Goal: Transaction & Acquisition: Book appointment/travel/reservation

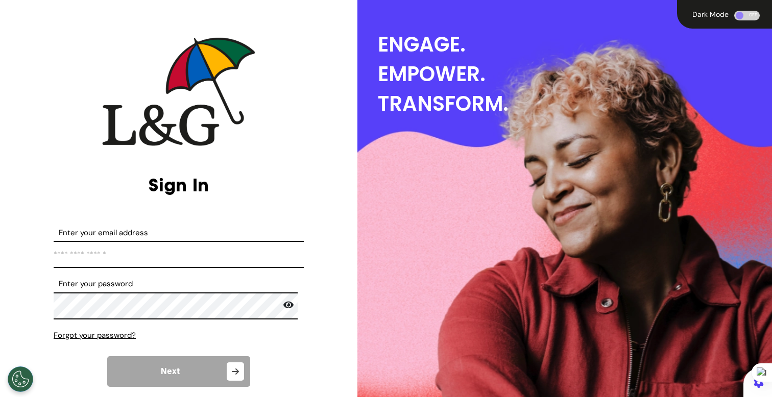
click at [171, 255] on input "Enter your email address" at bounding box center [179, 254] width 250 height 27
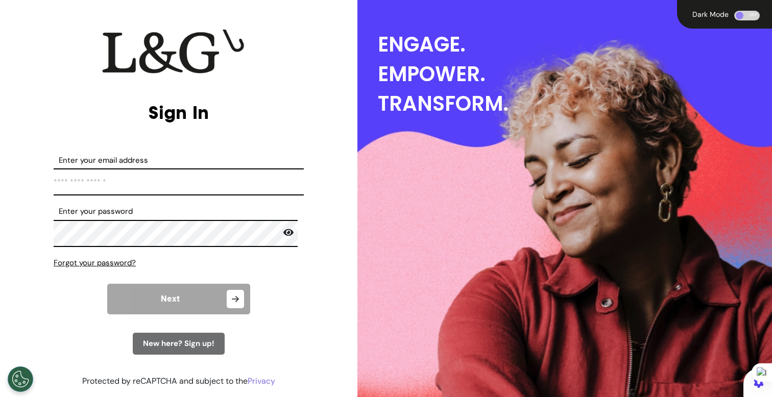
scroll to position [95, 0]
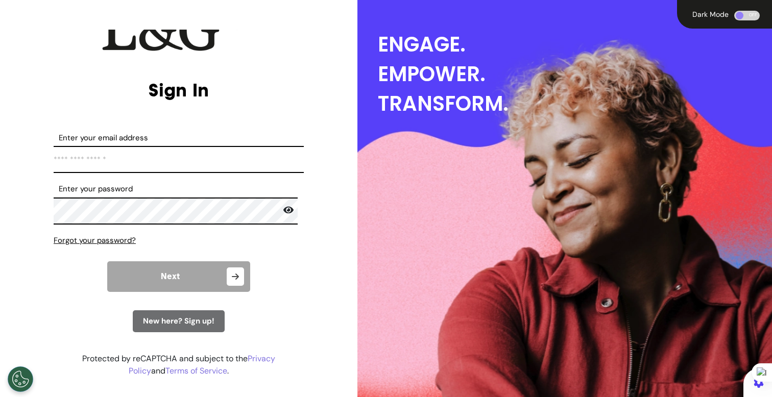
click at [245, 160] on input "Enter your email address" at bounding box center [179, 159] width 250 height 27
type input "**********"
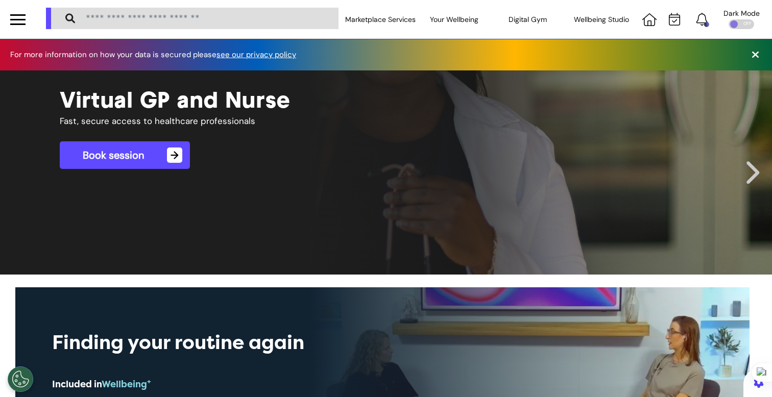
scroll to position [0, 386]
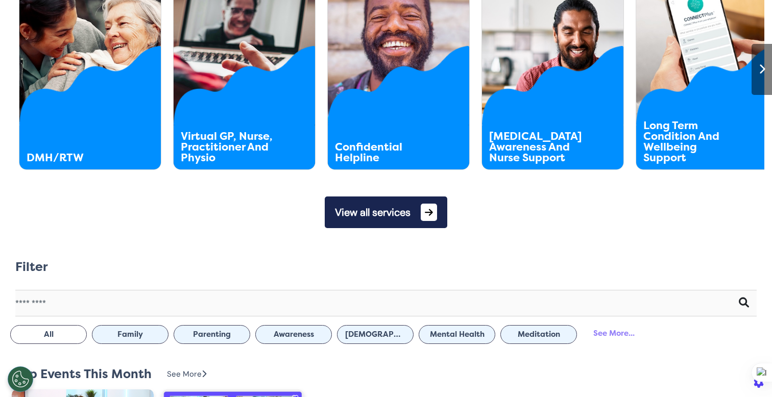
click at [349, 212] on button "View all services" at bounding box center [386, 213] width 123 height 32
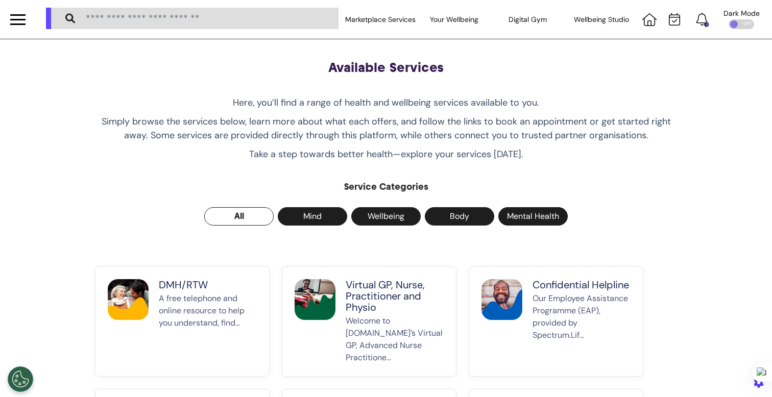
click at [20, 20] on div at bounding box center [17, 19] width 15 height 17
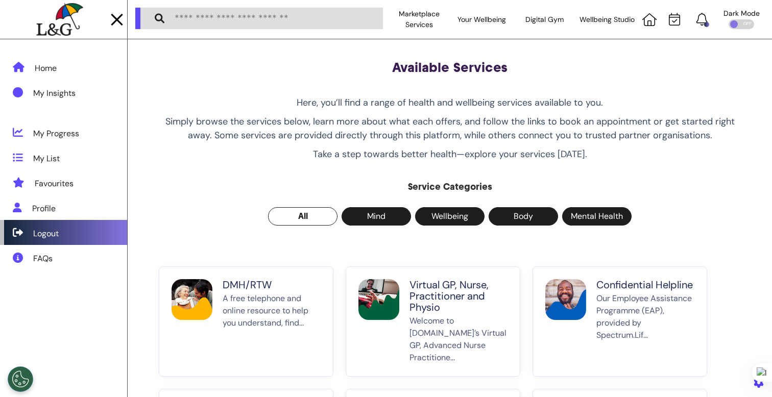
click at [65, 238] on div "Logout" at bounding box center [63, 232] width 127 height 25
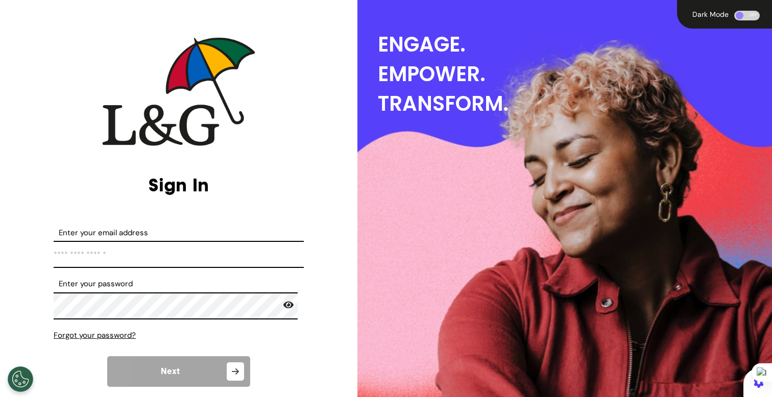
click at [96, 251] on input "Enter your email address" at bounding box center [179, 254] width 250 height 27
type input "**********"
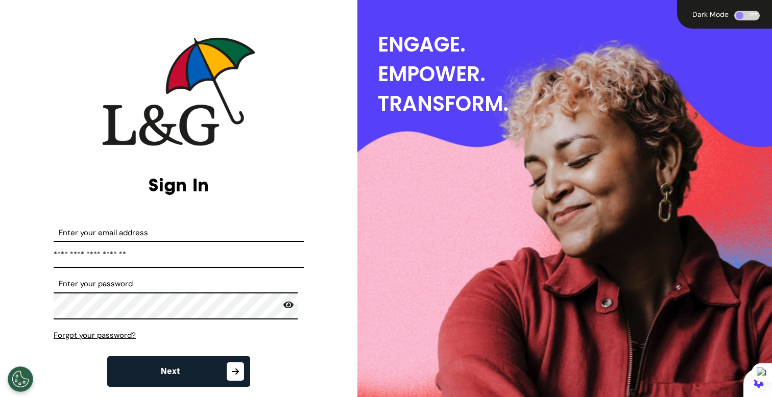
click at [173, 375] on span "Next" at bounding box center [170, 372] width 19 height 8
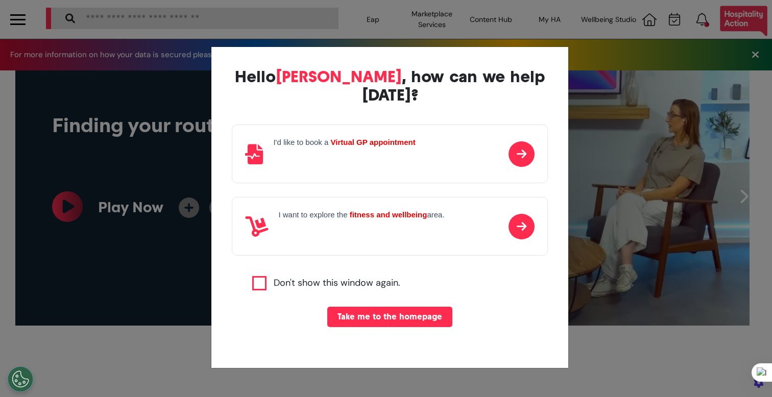
click at [176, 186] on div "Hello [PERSON_NAME] , how can we help [DATE]? I'd like to book a Virtual GP app…" at bounding box center [386, 198] width 772 height 397
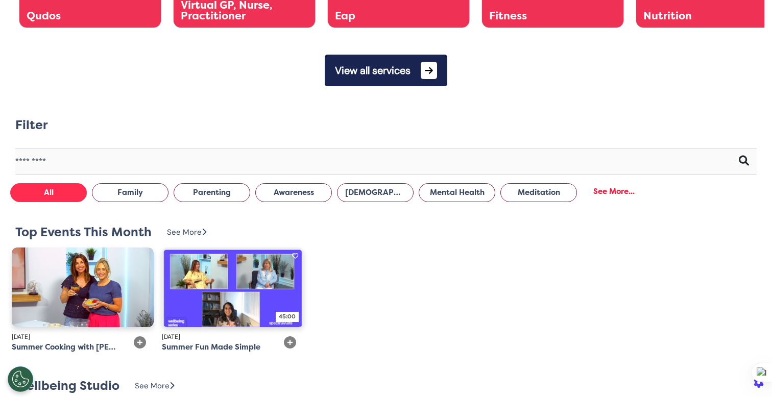
scroll to position [525, 0]
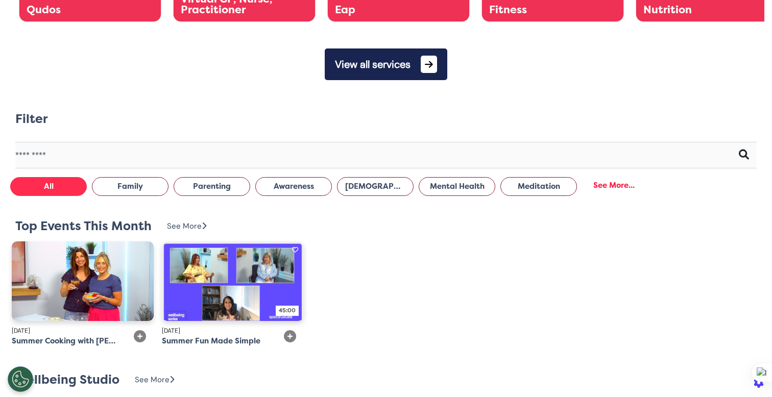
click at [381, 59] on button "View all services" at bounding box center [386, 65] width 123 height 32
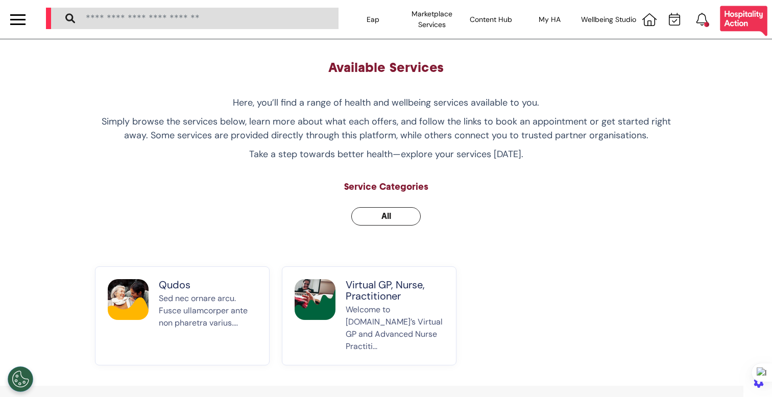
click at [383, 303] on div "Virtual GP, Nurse, Practitioner Welcome to [DOMAIN_NAME]’s Virtual GP and Advan…" at bounding box center [395, 316] width 98 height 74
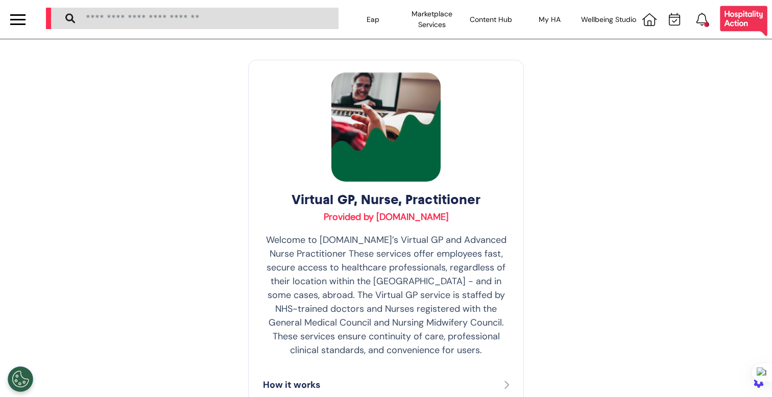
scroll to position [204, 0]
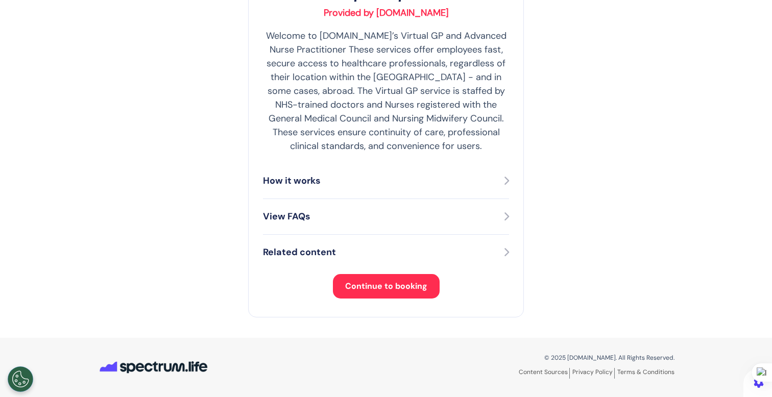
click at [392, 275] on button "Continue to booking" at bounding box center [386, 286] width 107 height 25
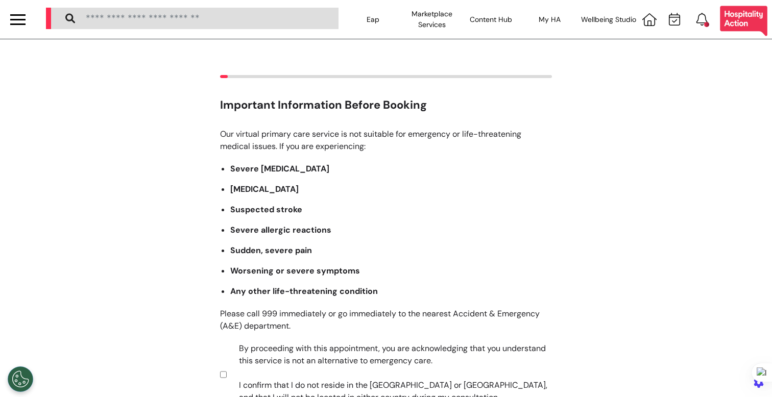
scroll to position [150, 0]
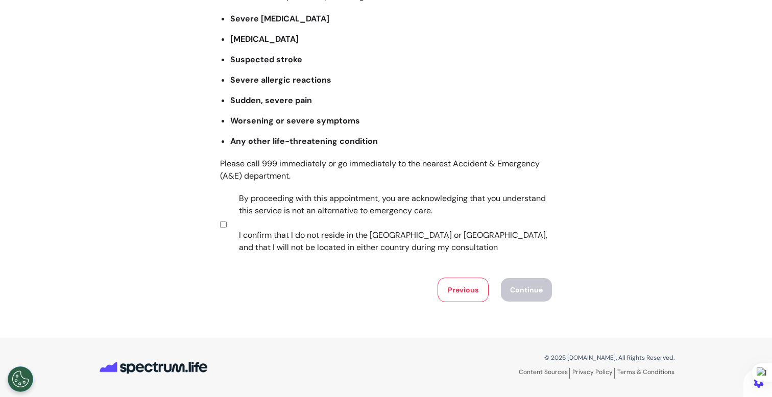
click at [274, 221] on label "By proceeding with this appointment, you are acknowledging that you understand …" at bounding box center [389, 222] width 320 height 61
click at [520, 290] on button "Continue" at bounding box center [526, 289] width 51 height 23
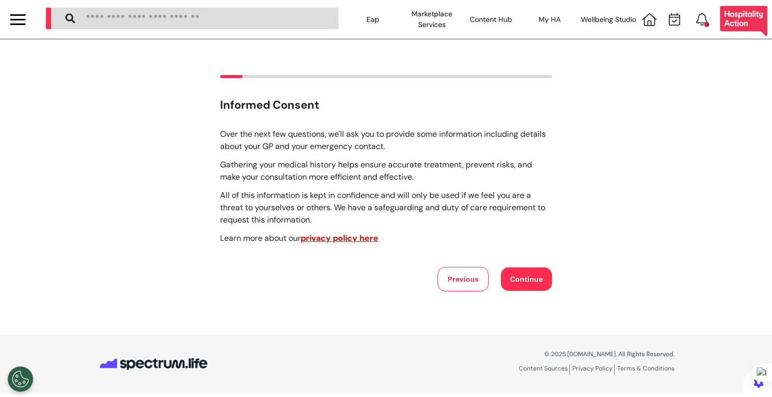
scroll to position [0, 0]
click at [540, 284] on button "Continue" at bounding box center [526, 279] width 51 height 23
select select "****"
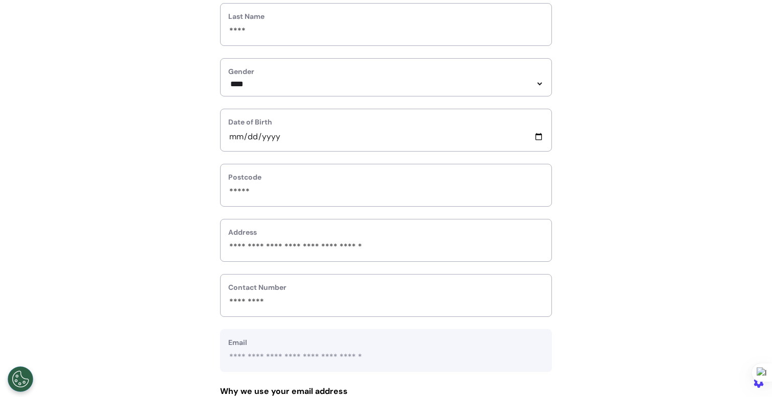
scroll to position [457, 0]
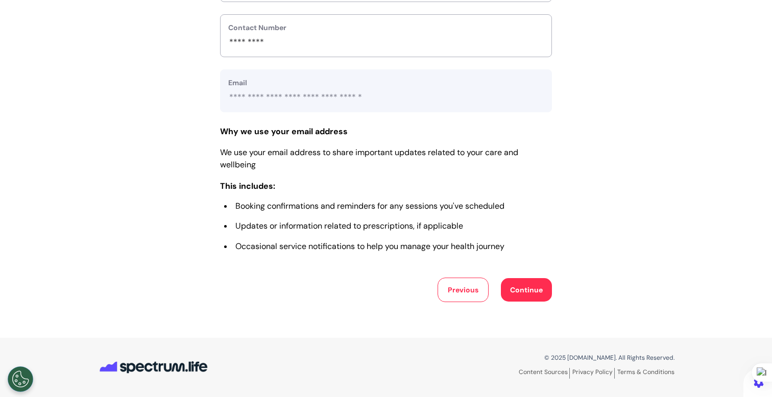
click at [524, 293] on button "Continue" at bounding box center [526, 289] width 51 height 23
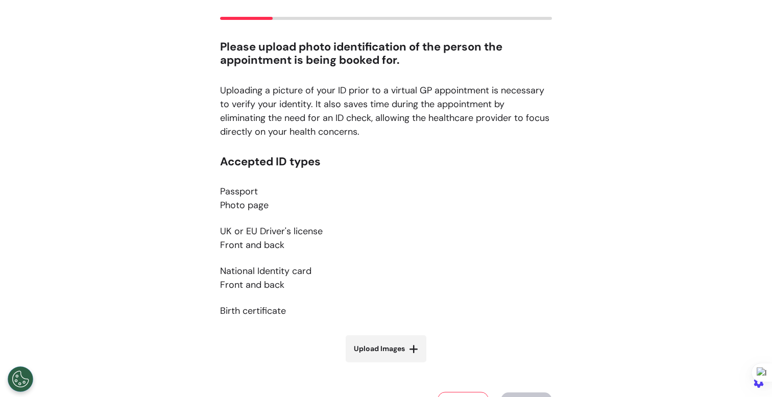
scroll to position [98, 0]
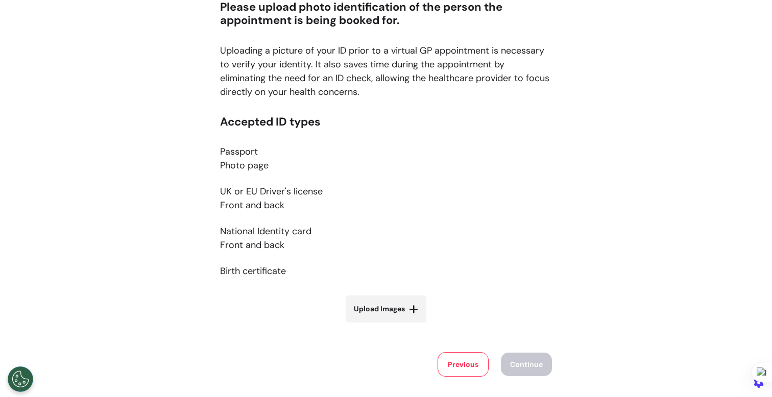
click at [376, 308] on span "Upload Images" at bounding box center [379, 309] width 51 height 11
click at [376, 325] on input "Upload Images" at bounding box center [386, 330] width 122 height 11
type input "**********"
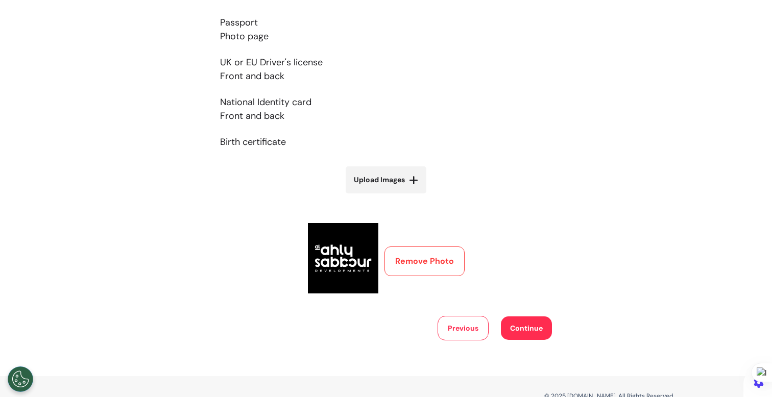
scroll to position [266, 0]
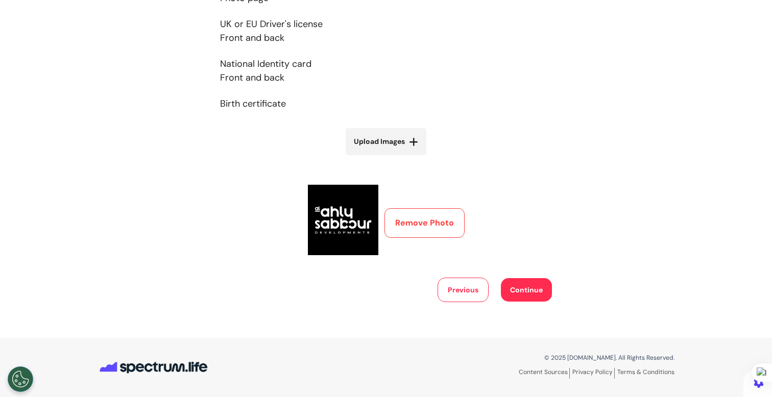
click at [527, 300] on button "Continue" at bounding box center [526, 289] width 51 height 23
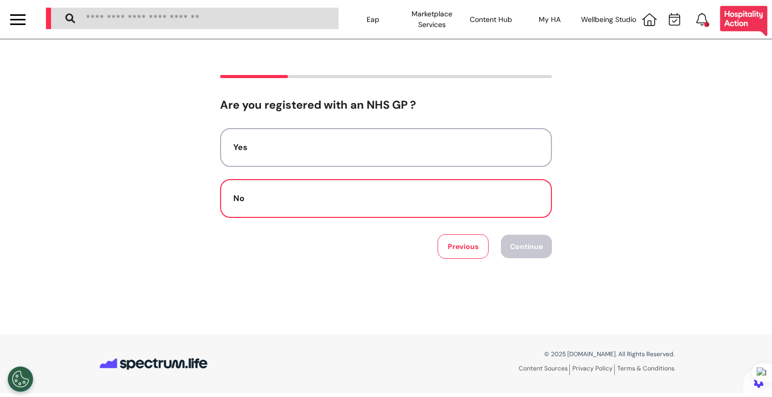
click at [524, 201] on div "No" at bounding box center [385, 198] width 305 height 12
click at [526, 259] on div "Are you registered with an NHS GP ? Yes No Previous Continue" at bounding box center [386, 186] width 772 height 295
click at [534, 246] on button "Continue" at bounding box center [526, 246] width 51 height 23
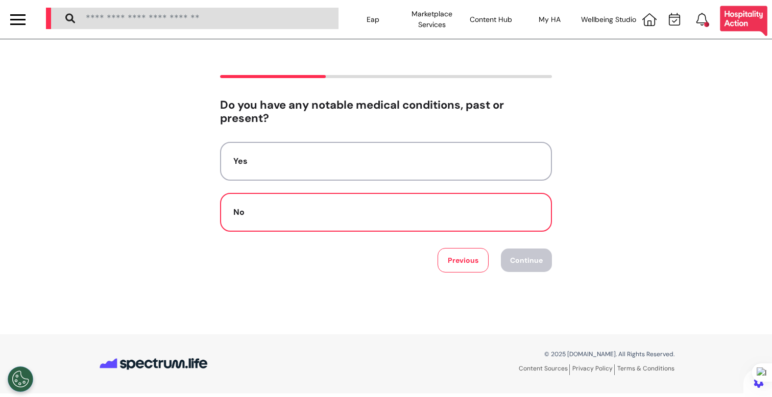
click at [517, 227] on button "No" at bounding box center [386, 212] width 332 height 39
click at [522, 260] on button "Continue" at bounding box center [526, 260] width 51 height 23
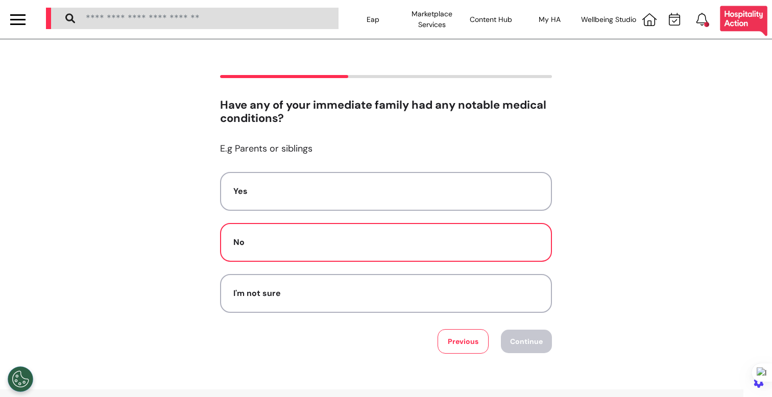
click at [485, 237] on div "No" at bounding box center [385, 242] width 305 height 12
click at [511, 347] on button "Continue" at bounding box center [526, 341] width 51 height 23
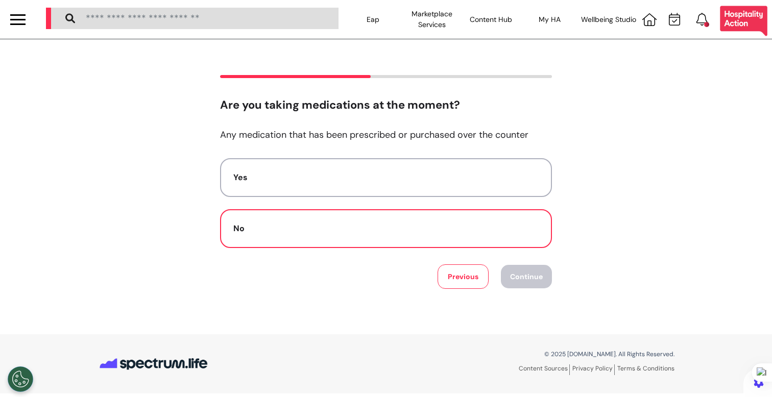
click at [489, 236] on button "No" at bounding box center [386, 228] width 332 height 39
click at [528, 282] on button "Continue" at bounding box center [526, 276] width 51 height 23
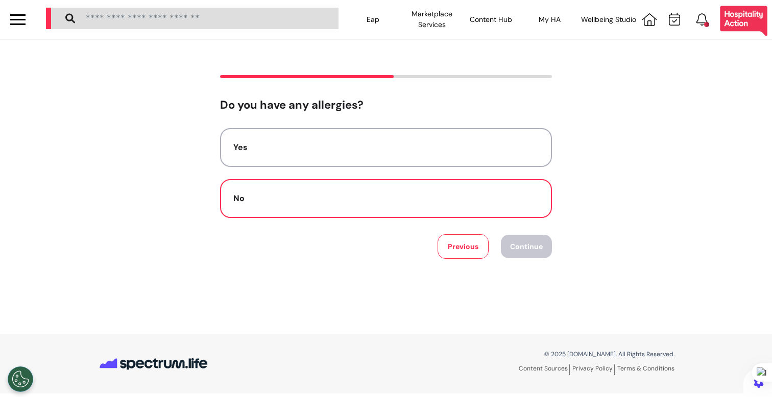
click at [471, 210] on button "No" at bounding box center [386, 198] width 332 height 39
click at [511, 247] on button "Continue" at bounding box center [526, 246] width 51 height 23
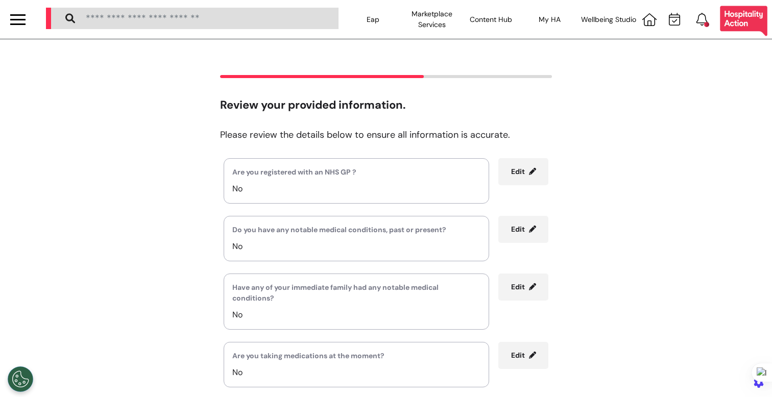
scroll to position [184, 0]
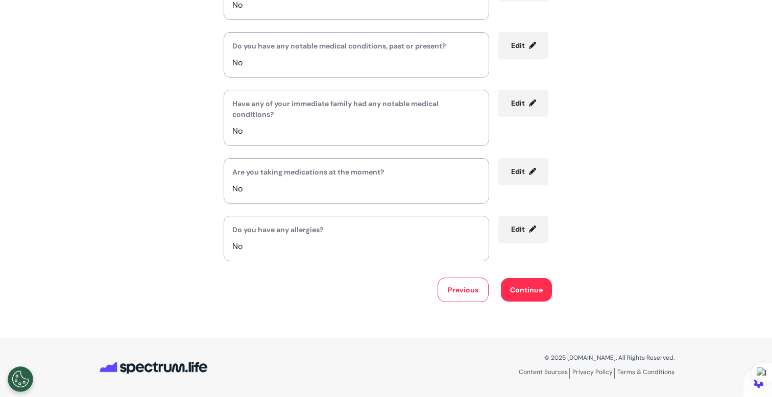
click at [520, 297] on button "Continue" at bounding box center [526, 289] width 51 height 23
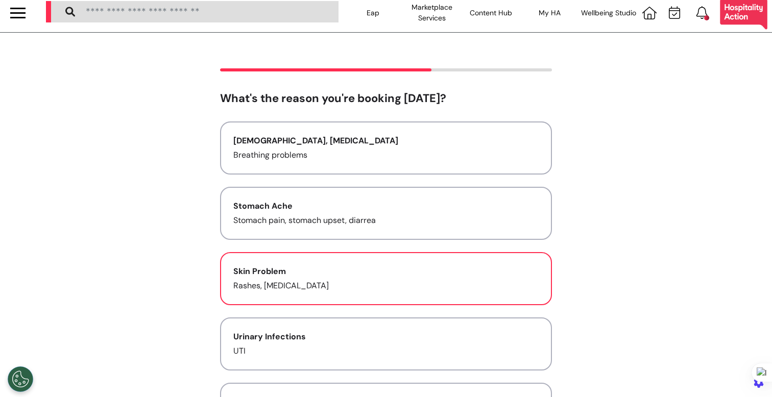
scroll to position [0, 0]
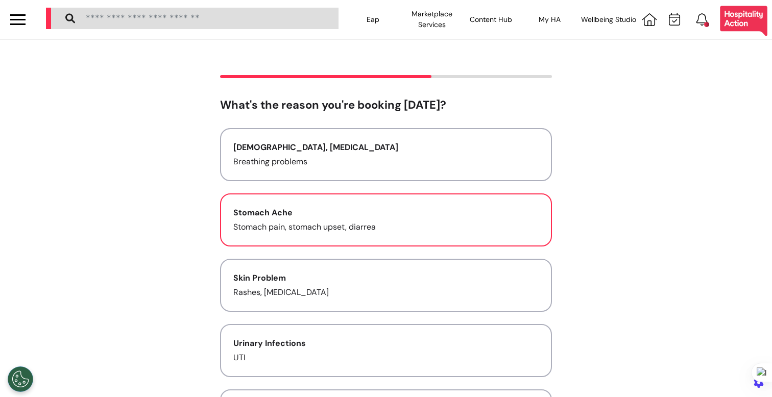
click at [473, 227] on p "Stomach pain, stomach upset, diarrea" at bounding box center [385, 227] width 305 height 12
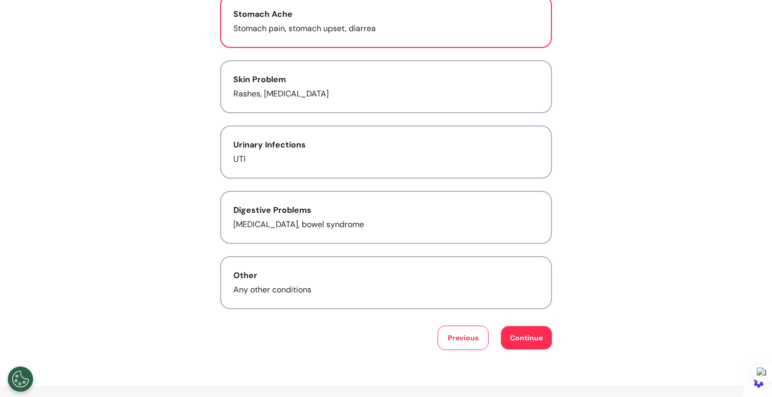
scroll to position [247, 0]
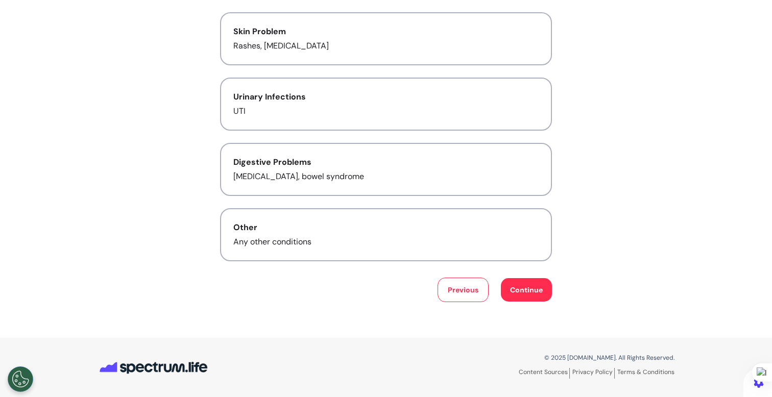
click at [526, 294] on button "Continue" at bounding box center [526, 289] width 51 height 23
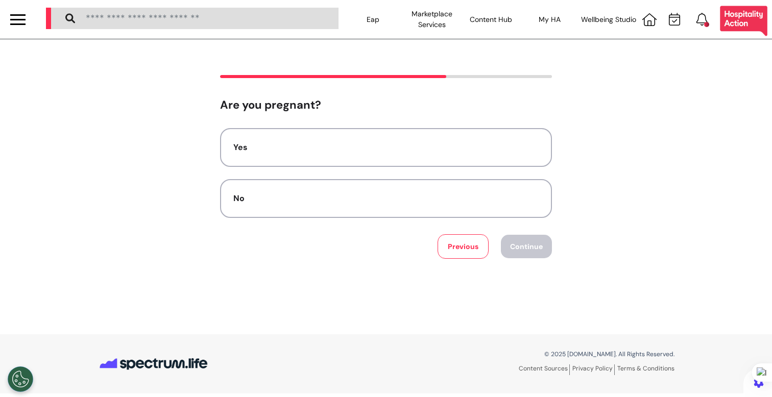
scroll to position [0, 0]
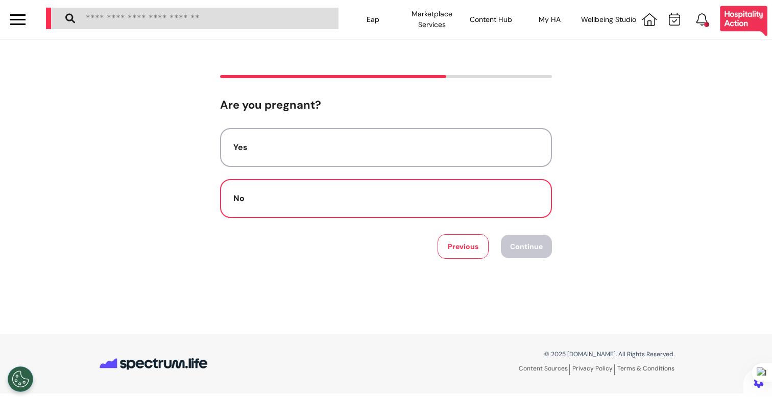
click at [465, 200] on div "No" at bounding box center [385, 198] width 305 height 12
click at [531, 246] on button "Continue" at bounding box center [526, 246] width 51 height 23
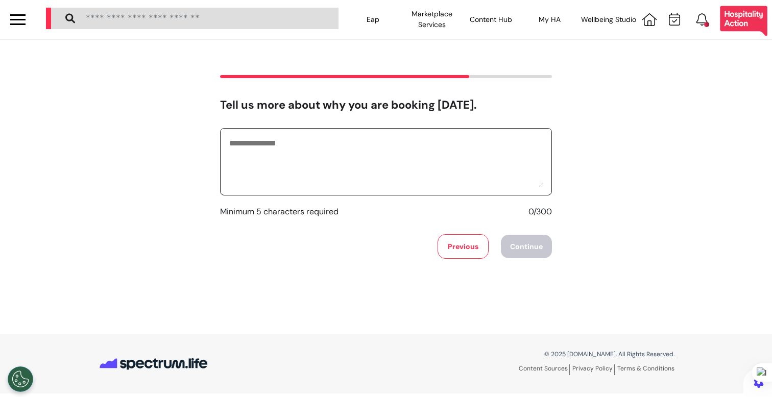
click at [413, 168] on textarea at bounding box center [386, 161] width 316 height 51
type textarea "**********"
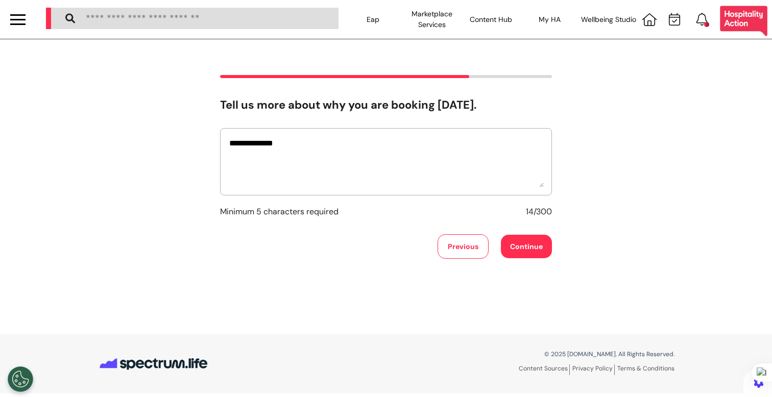
click at [510, 252] on button "Continue" at bounding box center [526, 246] width 51 height 23
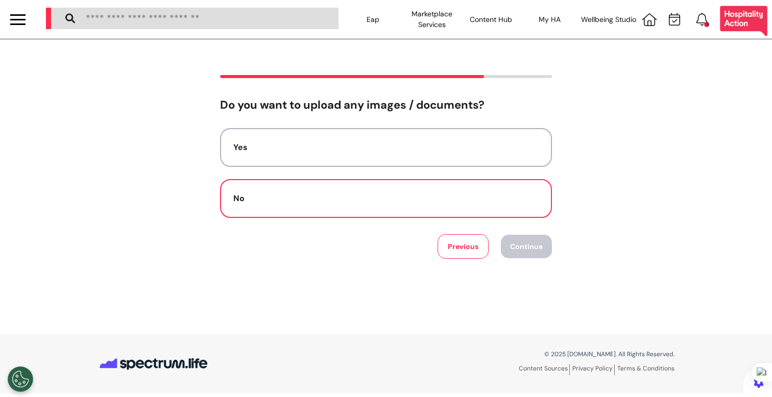
click at [474, 209] on button "No" at bounding box center [386, 198] width 332 height 39
click at [530, 262] on div "Do you want to upload any images / documents? Yes No Previous Continue" at bounding box center [386, 186] width 772 height 295
click at [530, 255] on button "Continue" at bounding box center [526, 246] width 51 height 23
click at [468, 205] on button "Audio" at bounding box center [386, 198] width 332 height 39
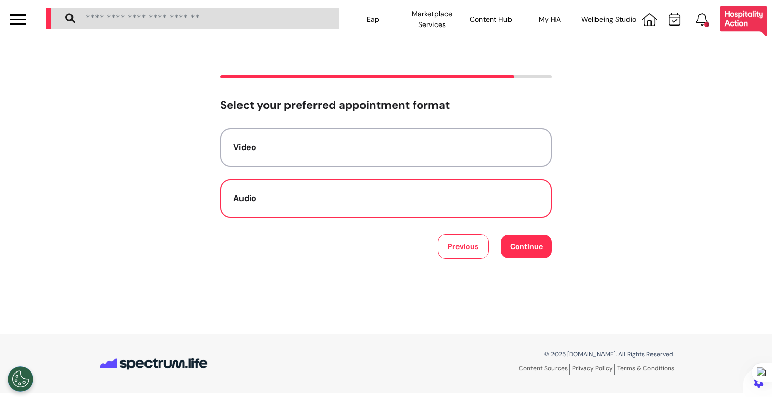
click at [511, 240] on button "Continue" at bounding box center [526, 246] width 51 height 23
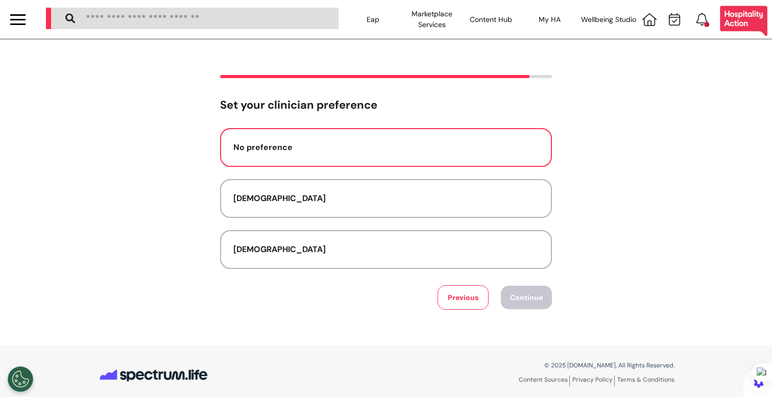
click at [439, 148] on div "No preference" at bounding box center [385, 147] width 305 height 12
click at [514, 299] on button "Continue" at bounding box center [526, 297] width 51 height 23
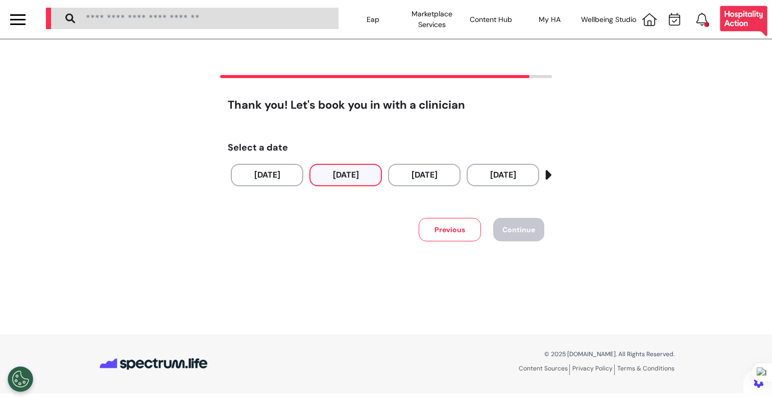
click at [343, 176] on button "[DATE]" at bounding box center [345, 175] width 73 height 22
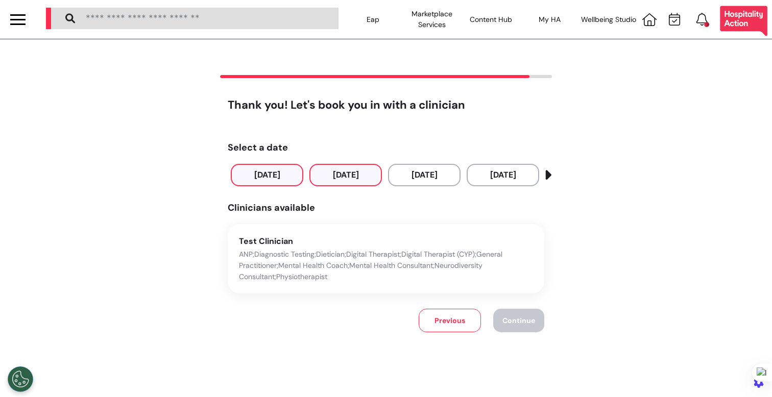
click at [264, 174] on button "[DATE]" at bounding box center [267, 175] width 73 height 22
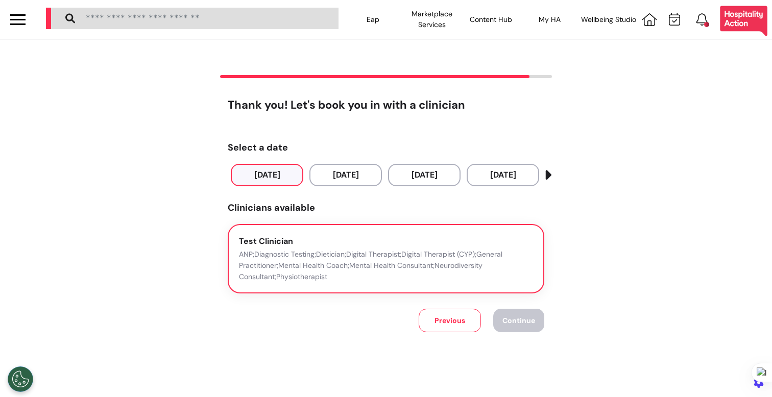
click at [472, 256] on p "ANP;Diagnostic Testing;Dietician;Digital Therapist;Digital Therapist (CYP);Gene…" at bounding box center [386, 266] width 294 height 34
click at [513, 319] on span "Continue" at bounding box center [518, 320] width 33 height 9
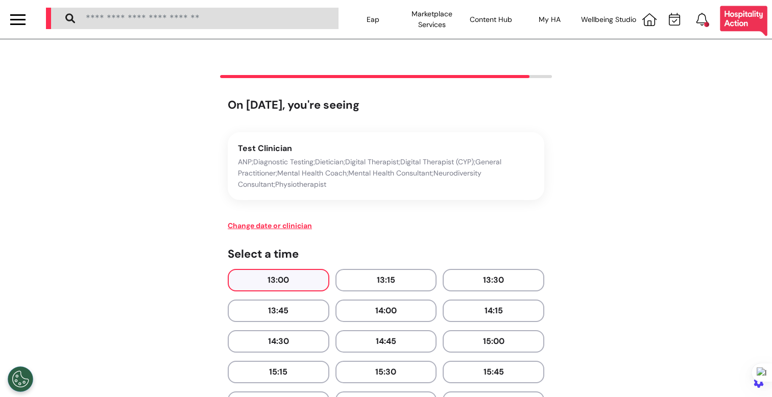
click at [280, 284] on button "13:00" at bounding box center [279, 280] width 102 height 22
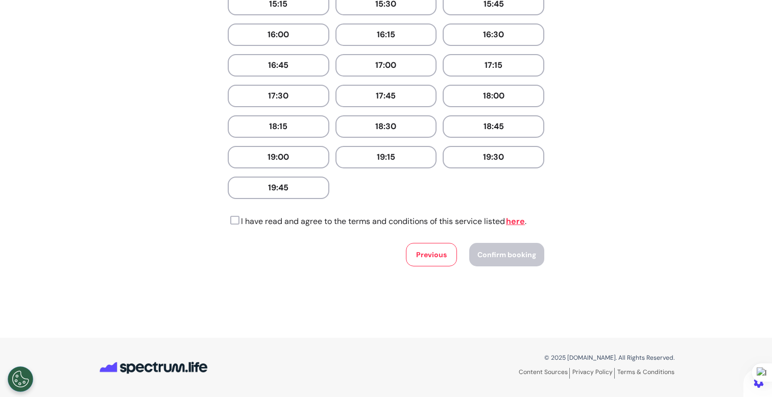
click at [230, 219] on icon at bounding box center [234, 220] width 12 height 10
click at [473, 252] on button "Confirm booking" at bounding box center [506, 254] width 75 height 23
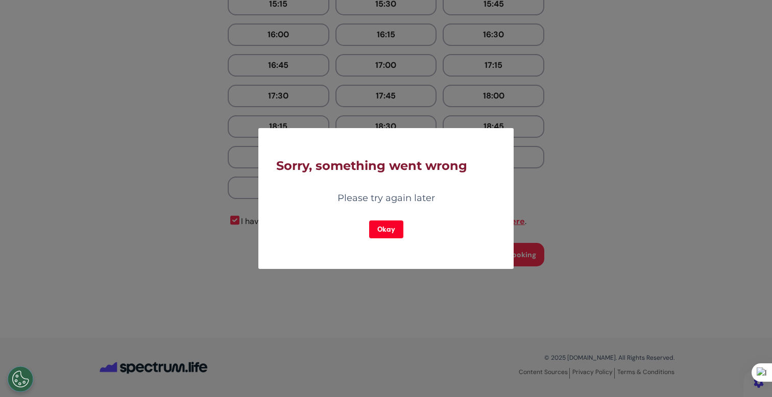
click at [395, 228] on button "Okay" at bounding box center [386, 230] width 34 height 18
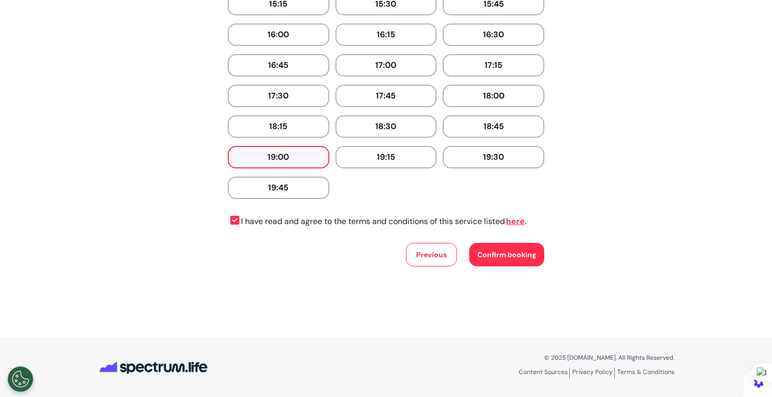
click at [280, 165] on button "19:00" at bounding box center [279, 157] width 102 height 22
click at [371, 130] on button "18:30" at bounding box center [386, 126] width 102 height 22
click at [515, 263] on button "Confirm booking" at bounding box center [506, 254] width 75 height 23
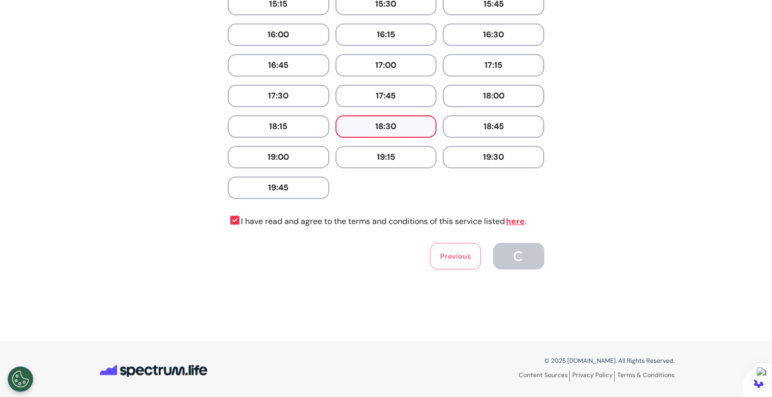
scroll to position [180, 0]
